Goal: Check status: Check status

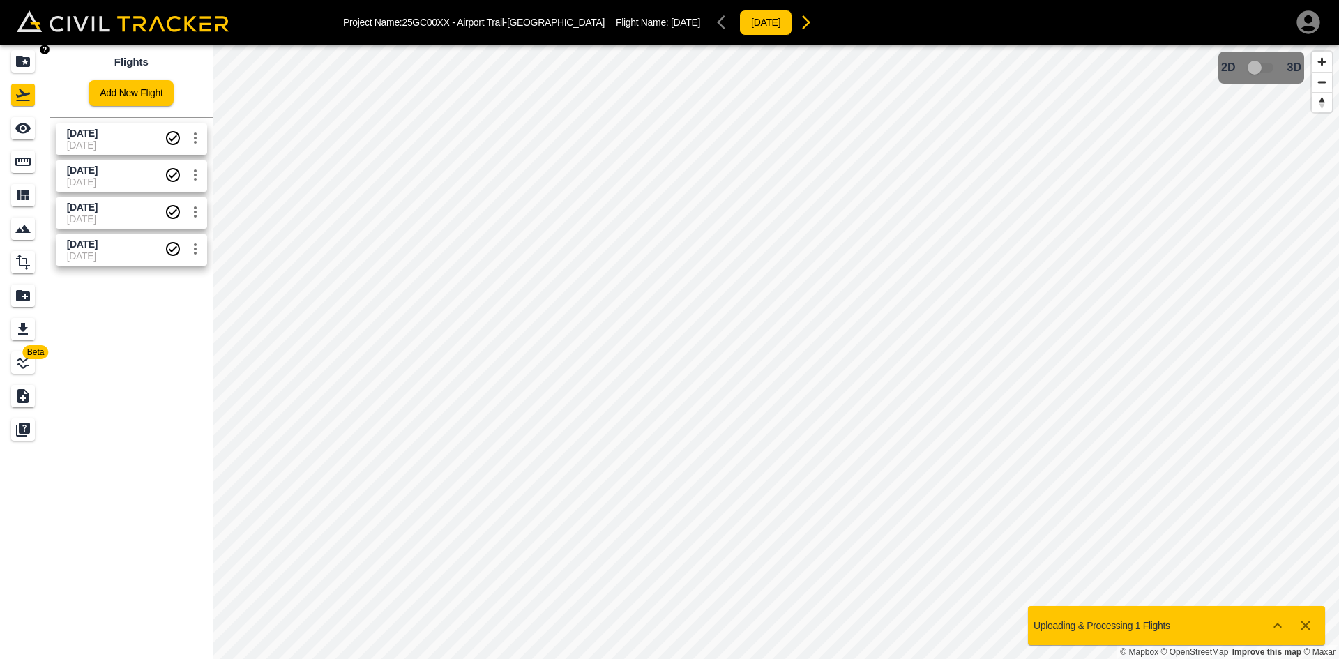
click at [35, 68] on div "Projects" at bounding box center [23, 61] width 24 height 22
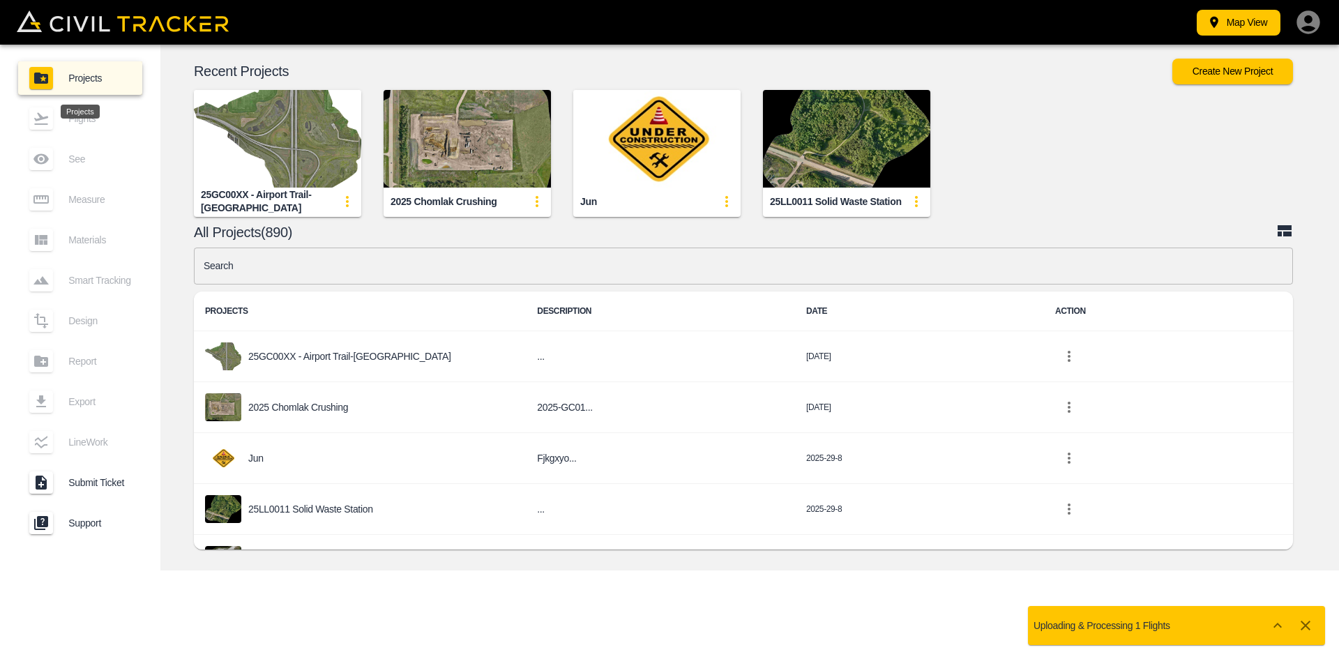
click at [1305, 33] on icon "button" at bounding box center [1307, 21] width 23 height 23
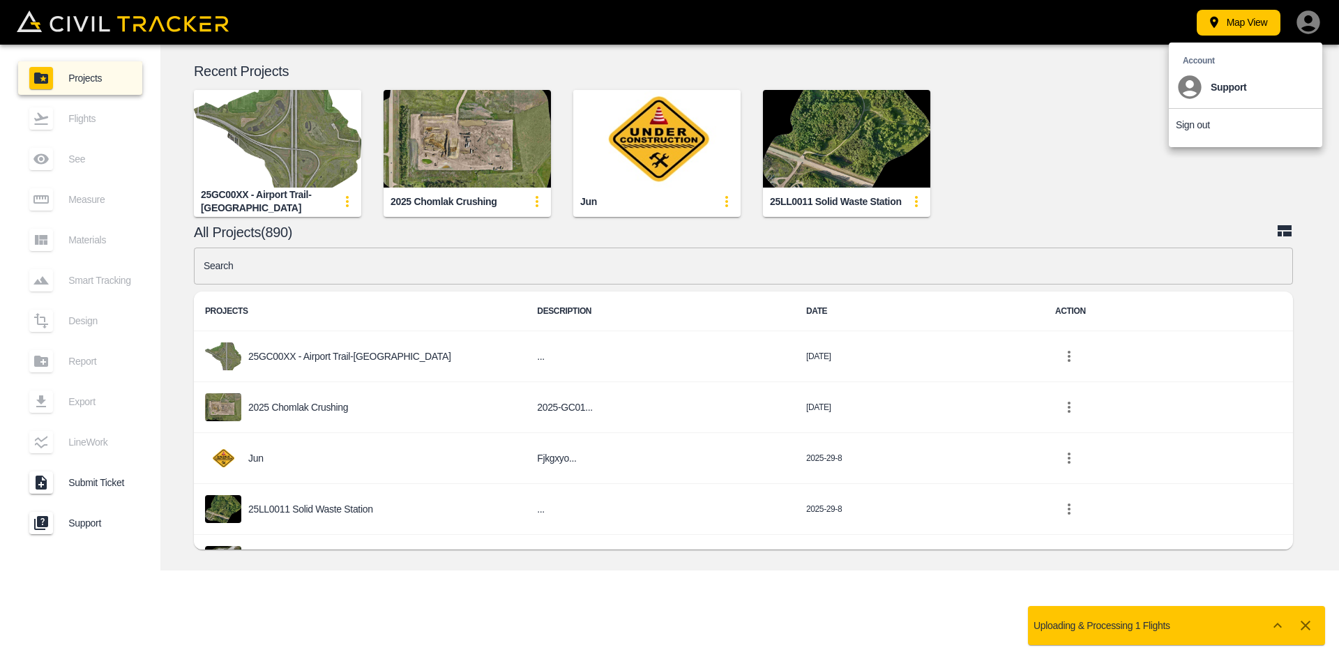
click at [268, 146] on div at bounding box center [669, 329] width 1339 height 659
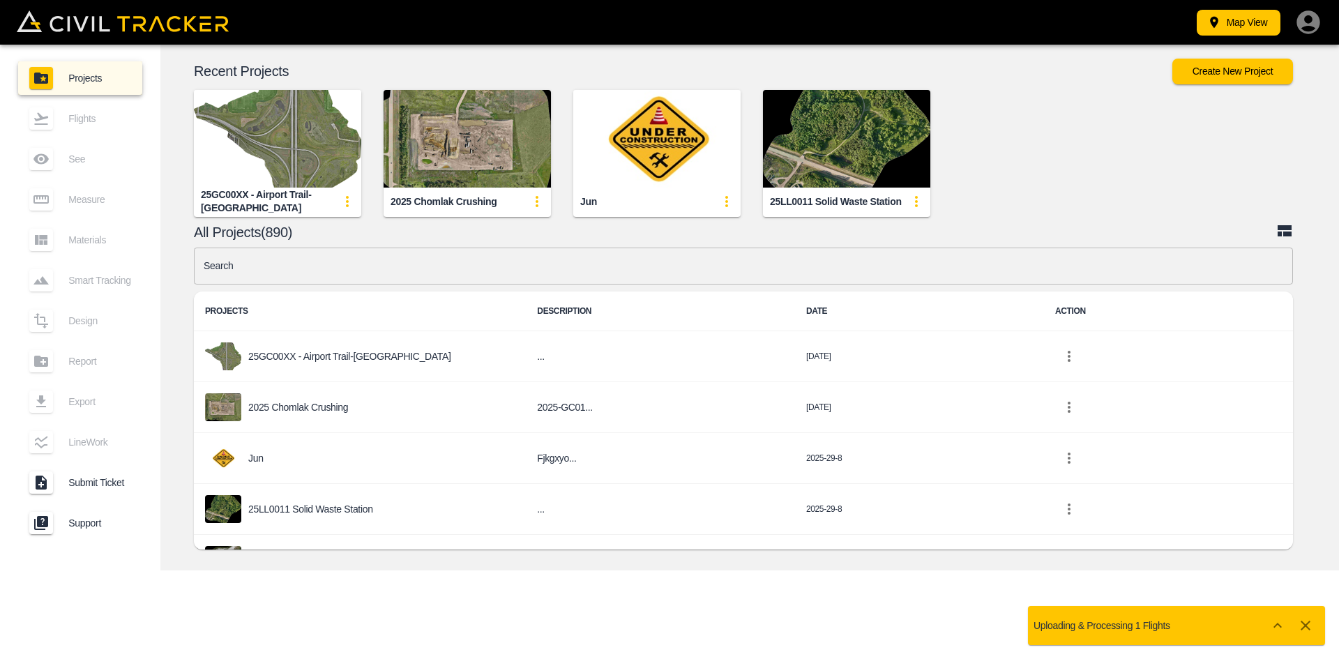
click at [268, 146] on img "button" at bounding box center [277, 139] width 167 height 98
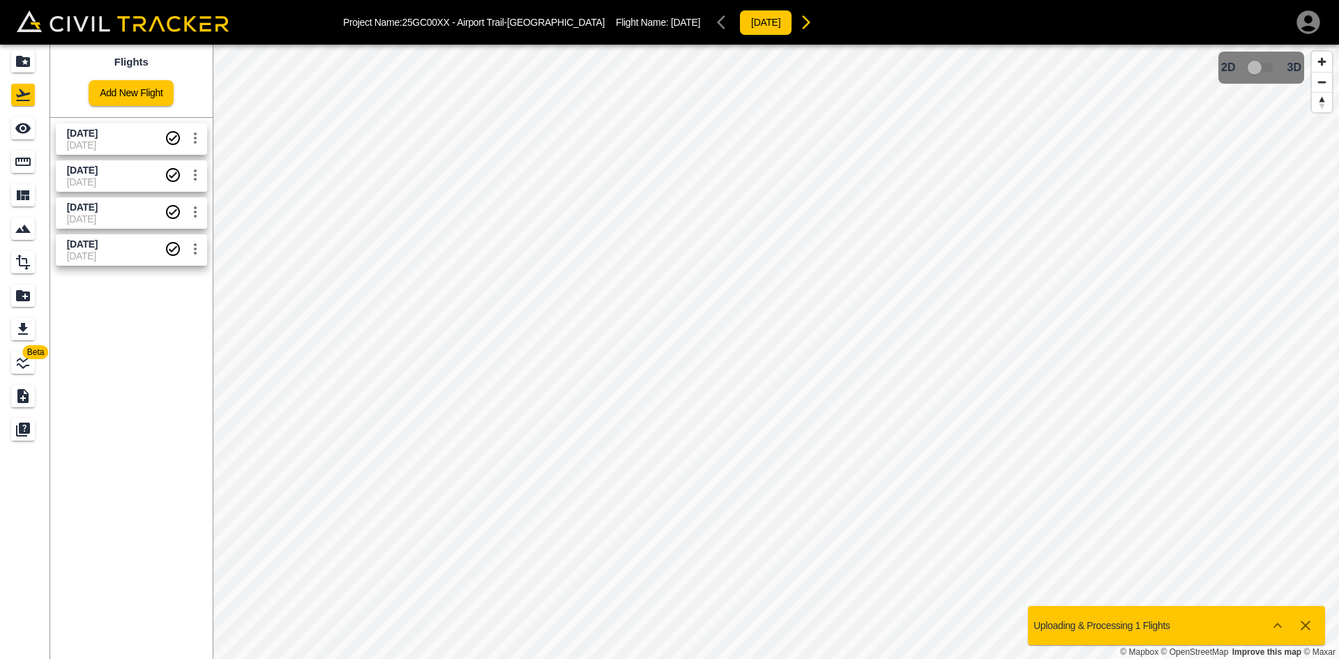
click at [123, 213] on span "[DATE]" at bounding box center [116, 207] width 98 height 13
click at [1252, 66] on input "checkbox" at bounding box center [1254, 67] width 79 height 26
click at [1319, 21] on icon "button" at bounding box center [1307, 21] width 23 height 23
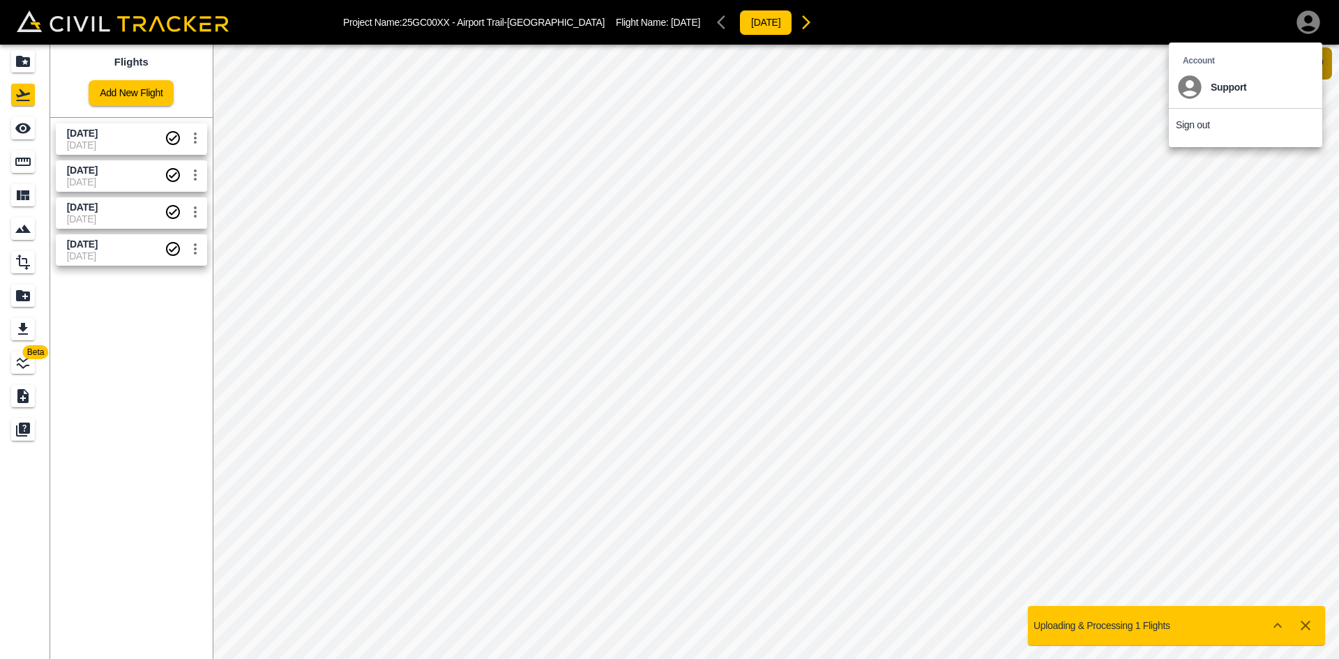
click at [1202, 127] on p "Sign out" at bounding box center [1193, 124] width 34 height 11
